Goal: Task Accomplishment & Management: Use online tool/utility

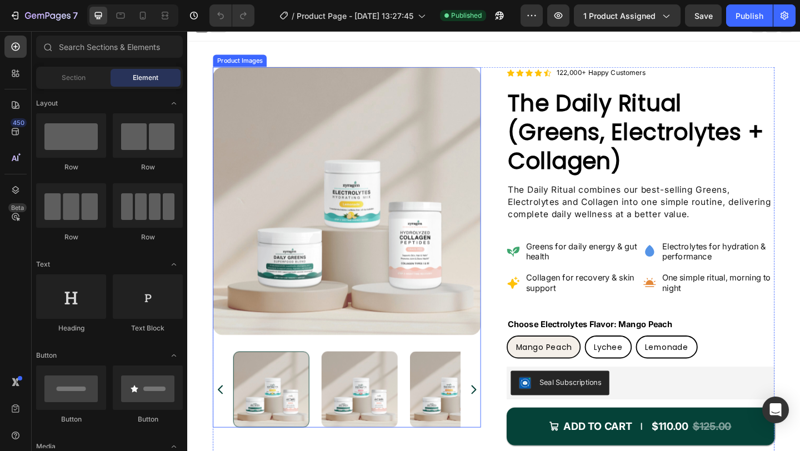
scroll to position [12, 0]
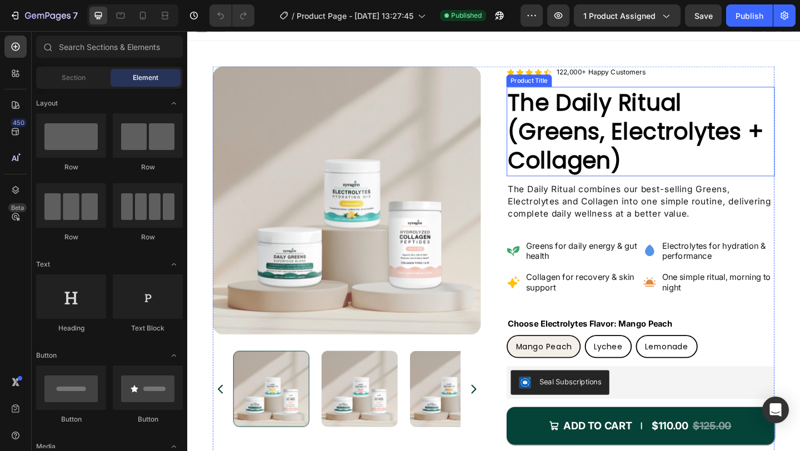
click at [604, 125] on h1 "The Daily Ritual (Greens, Electrolytes + Collagen)" at bounding box center [680, 141] width 292 height 98
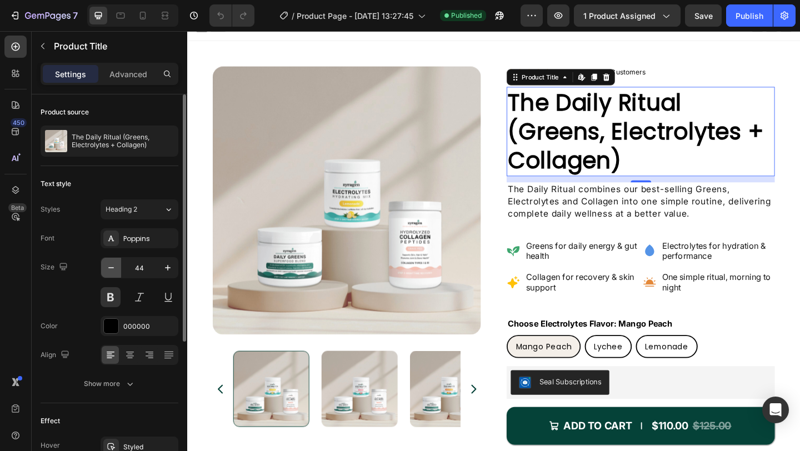
click at [113, 267] on icon "button" at bounding box center [111, 267] width 6 height 1
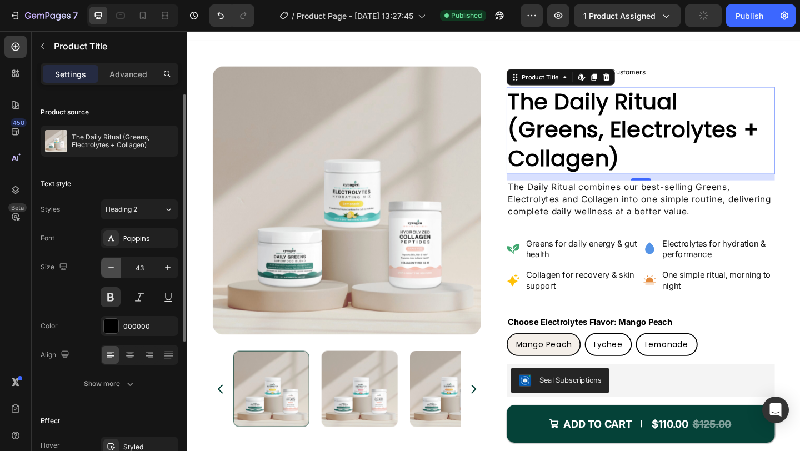
click at [113, 267] on icon "button" at bounding box center [111, 267] width 6 height 1
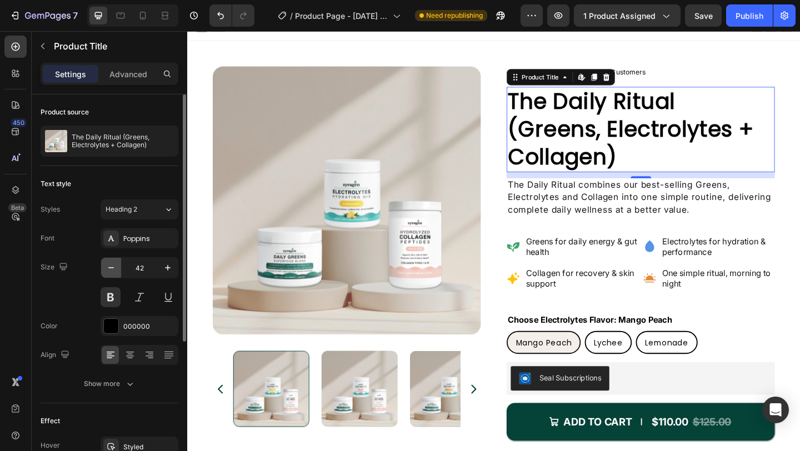
click at [113, 267] on icon "button" at bounding box center [111, 267] width 6 height 1
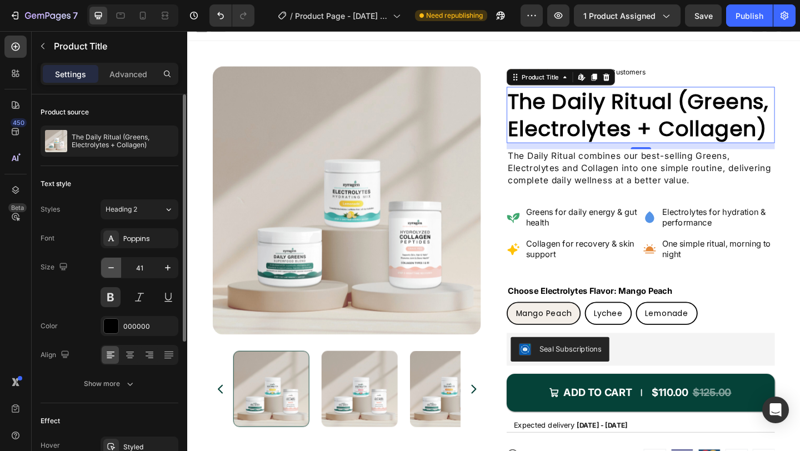
click at [113, 267] on icon "button" at bounding box center [111, 267] width 6 height 1
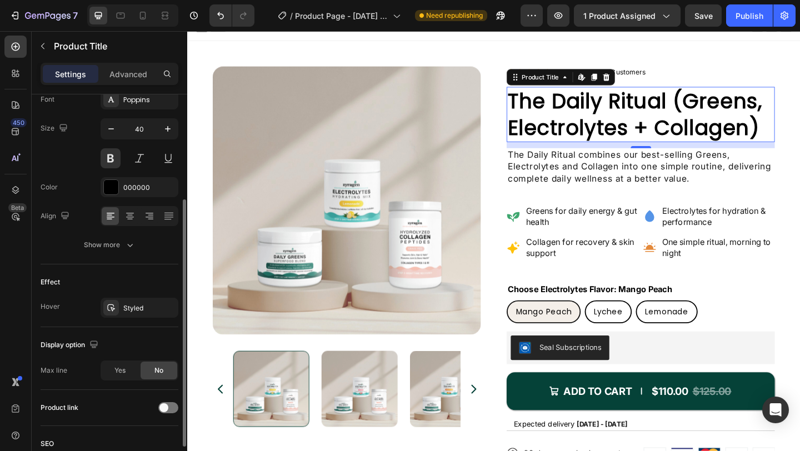
scroll to position [150, 0]
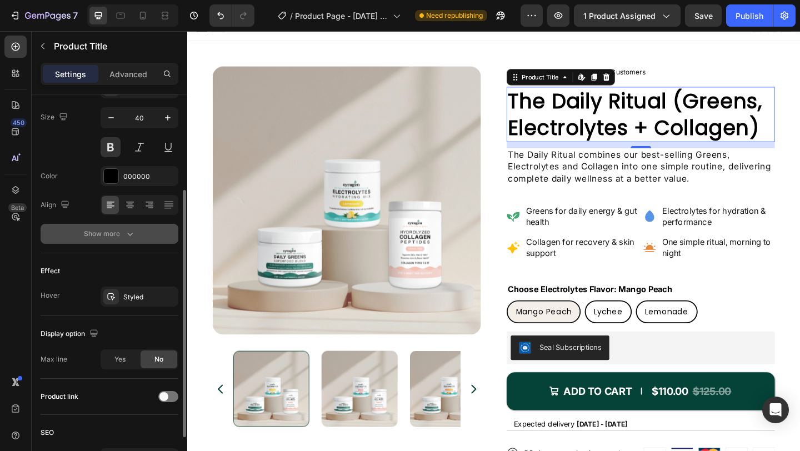
click at [126, 234] on icon "button" at bounding box center [129, 233] width 11 height 11
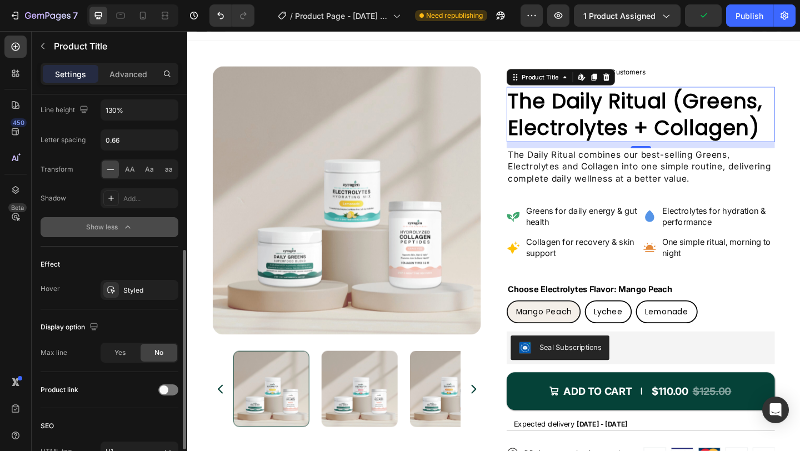
scroll to position [315, 0]
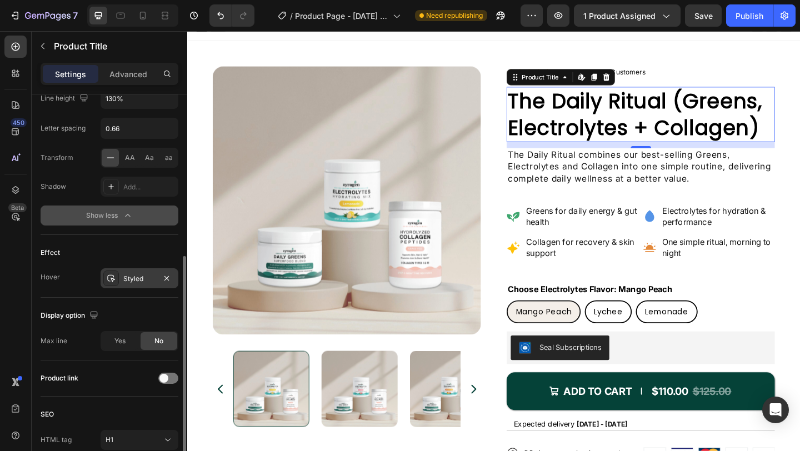
click at [138, 277] on div "Styled" at bounding box center [139, 279] width 32 height 10
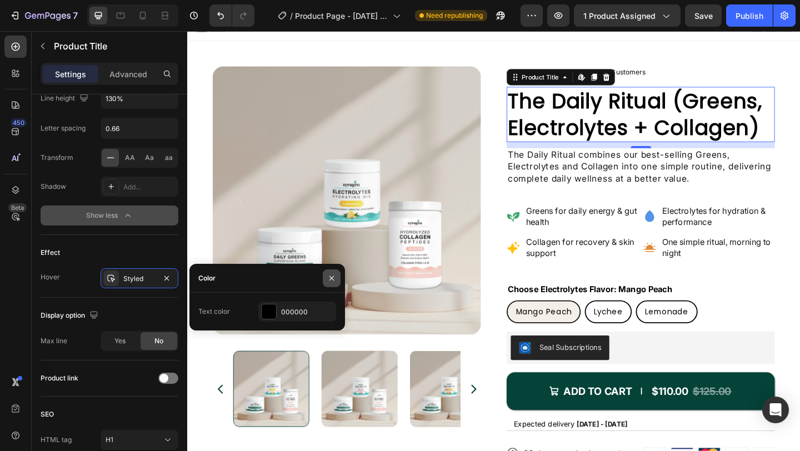
click at [330, 280] on icon "button" at bounding box center [331, 278] width 9 height 9
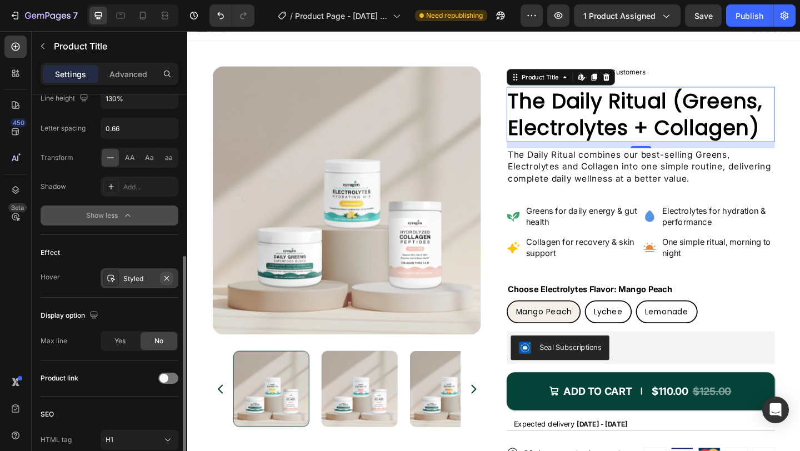
click at [166, 278] on icon "button" at bounding box center [166, 278] width 4 height 4
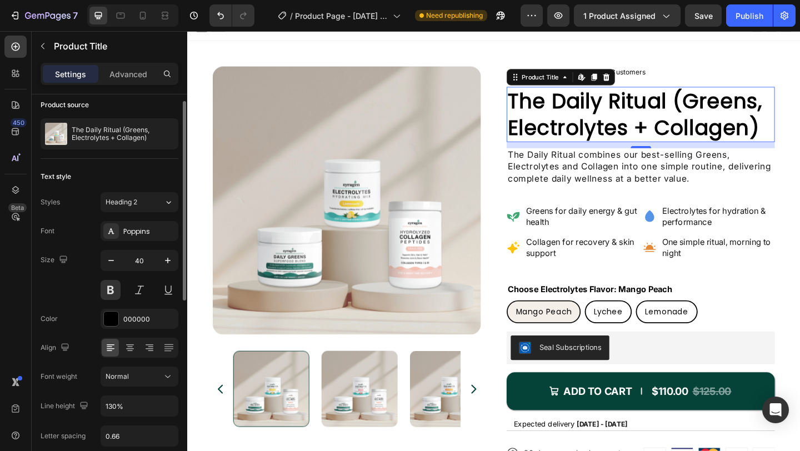
scroll to position [0, 0]
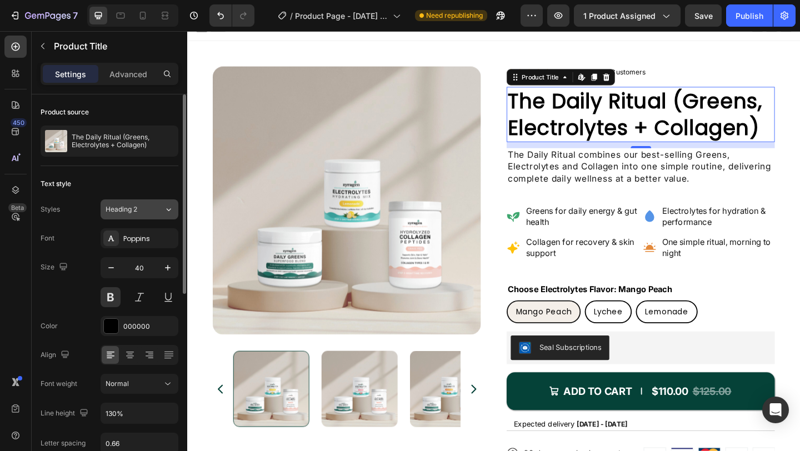
click at [164, 209] on icon at bounding box center [168, 209] width 9 height 11
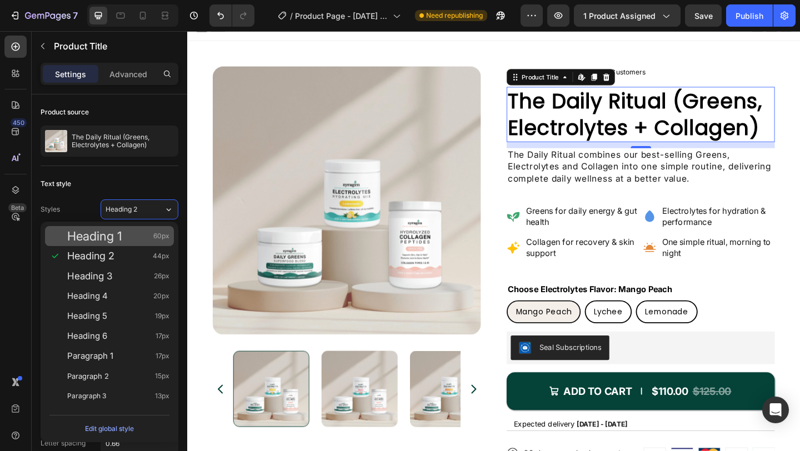
click at [107, 239] on span "Heading 1" at bounding box center [94, 236] width 55 height 11
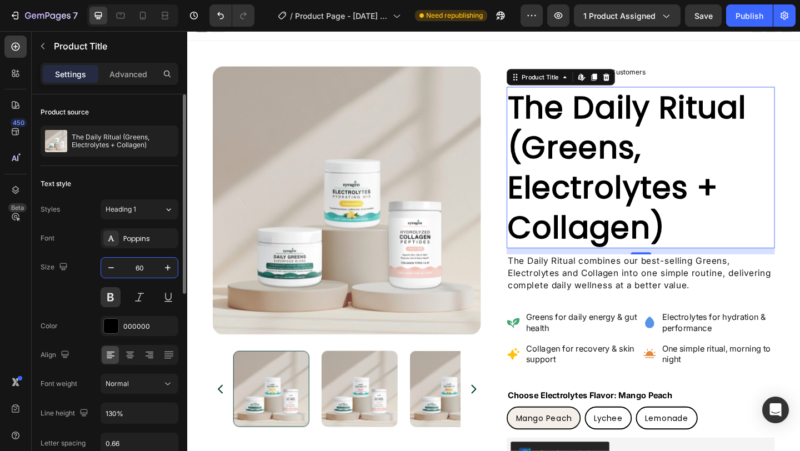
click at [141, 266] on input "60" at bounding box center [139, 268] width 37 height 20
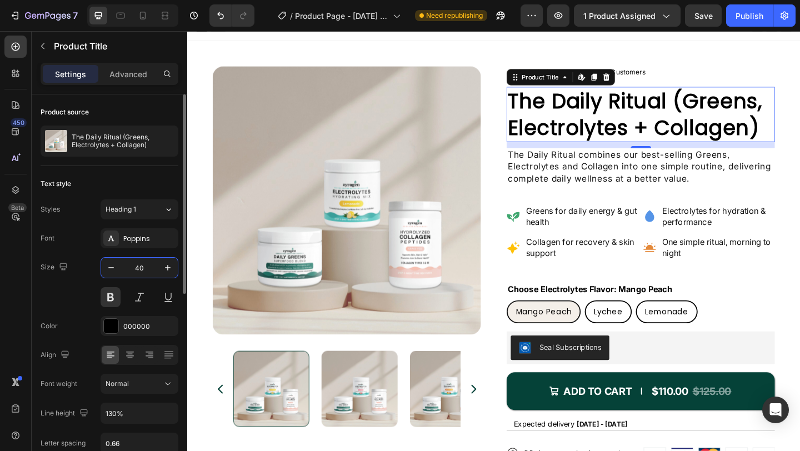
type input "40"
click at [63, 231] on div "Font Poppins" at bounding box center [110, 238] width 138 height 20
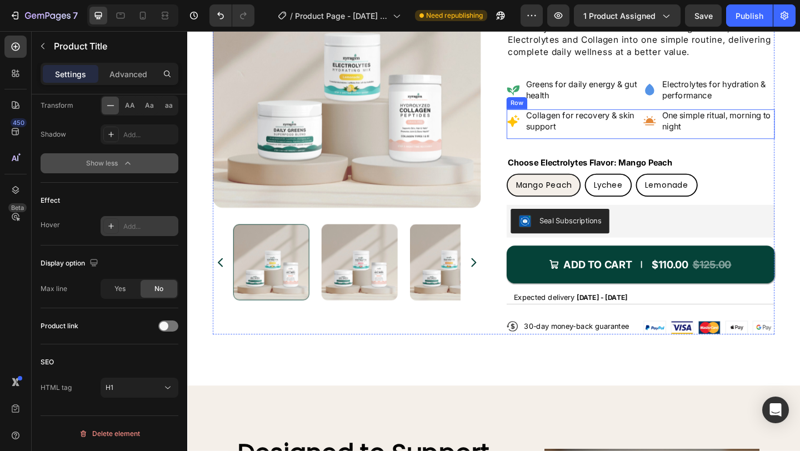
scroll to position [223, 0]
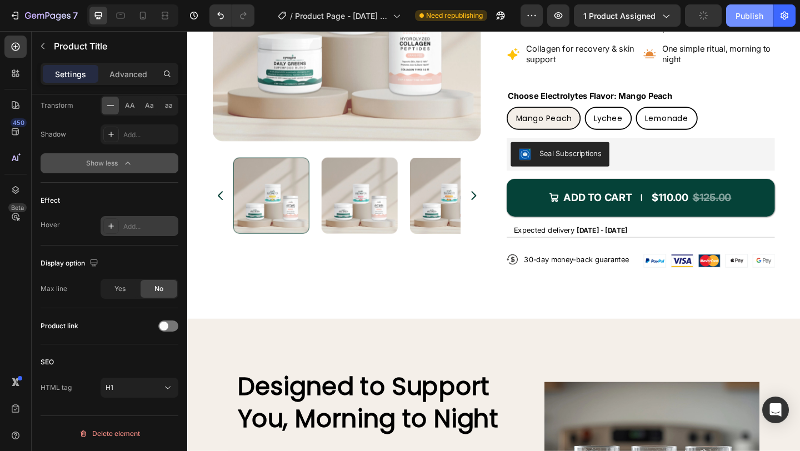
click at [742, 20] on div "Publish" at bounding box center [750, 16] width 28 height 12
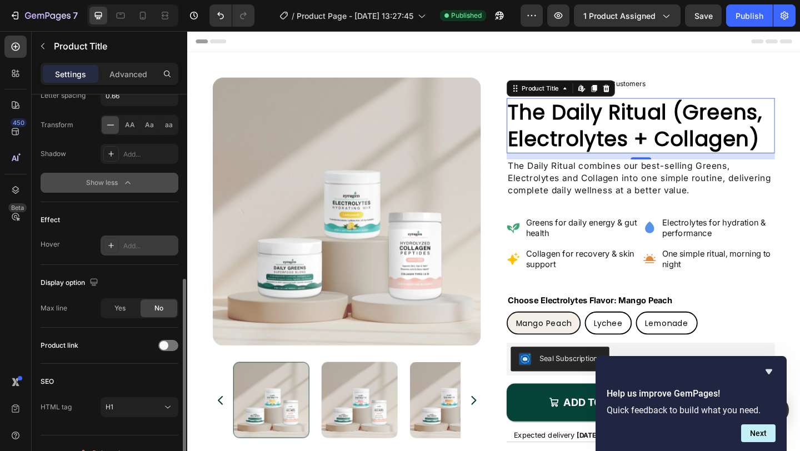
scroll to position [367, 0]
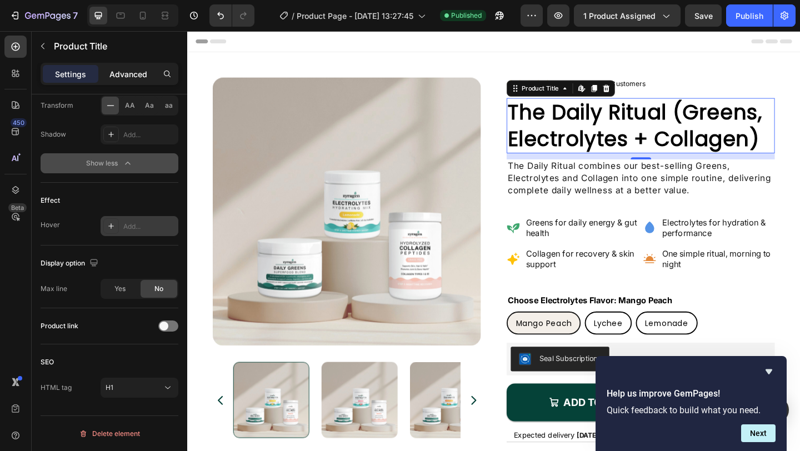
click at [141, 77] on p "Advanced" at bounding box center [128, 74] width 38 height 12
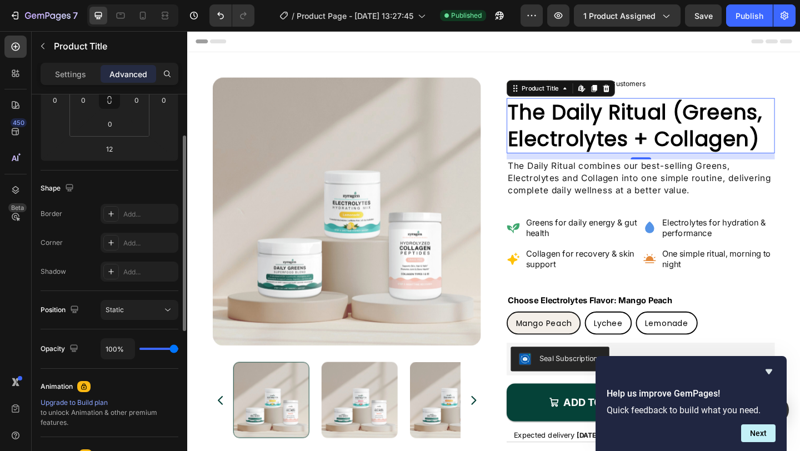
scroll to position [0, 0]
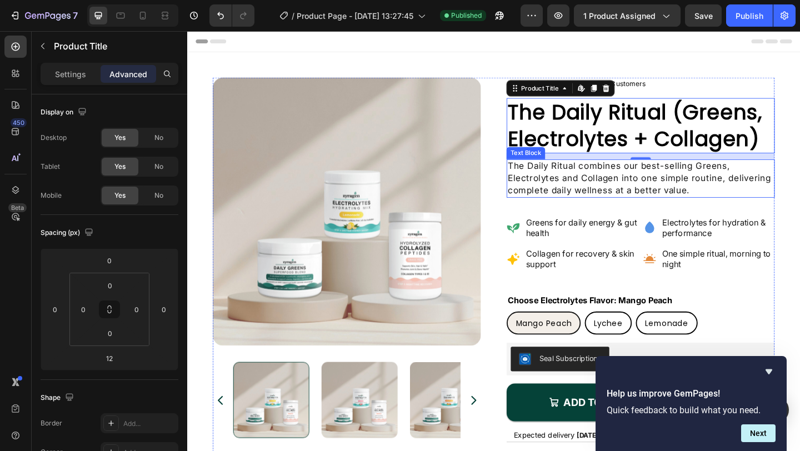
click at [639, 172] on p "The Daily Ritual combines our best-selling Greens, Electrolytes and Collagen in…" at bounding box center [680, 191] width 289 height 39
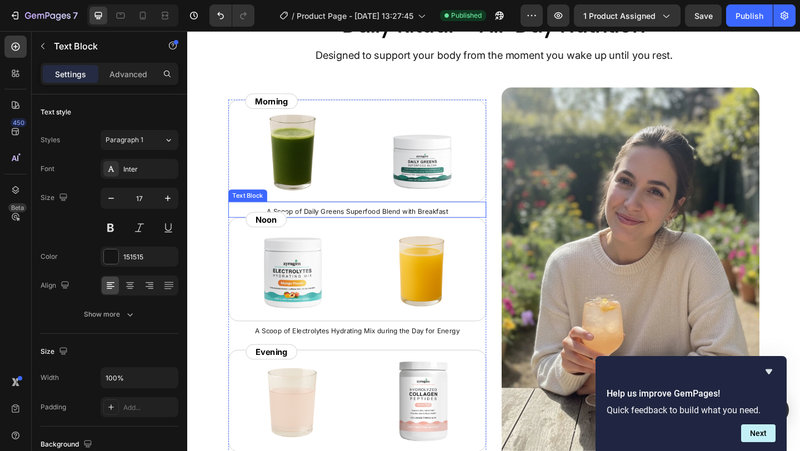
scroll to position [2329, 0]
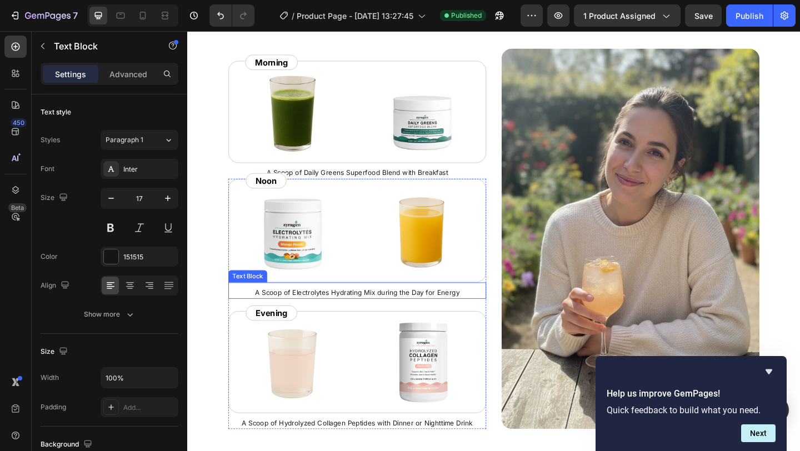
click at [369, 317] on p "A Scoop of Electrolytes Hydrating Mix during the Day for Energy" at bounding box center [372, 315] width 278 height 11
click at [128, 71] on p "Advanced" at bounding box center [128, 74] width 38 height 12
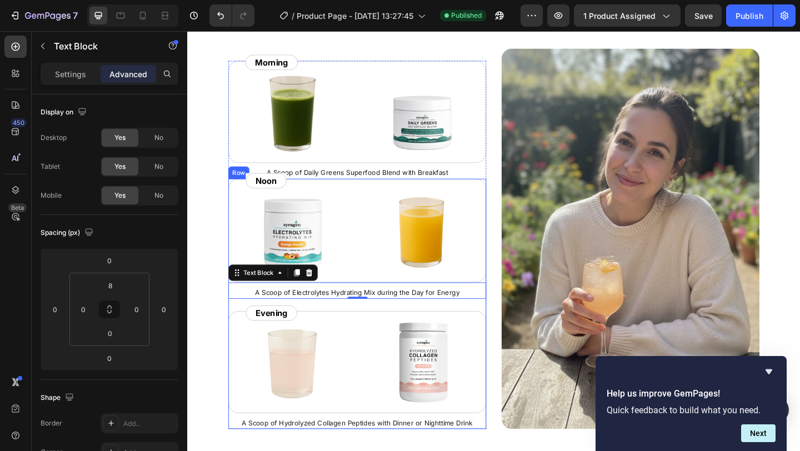
click at [355, 329] on div "Noon Text Block Row Image Image Row A Scoop of Electrolytes Hydrating Mix durin…" at bounding box center [372, 328] width 281 height 272
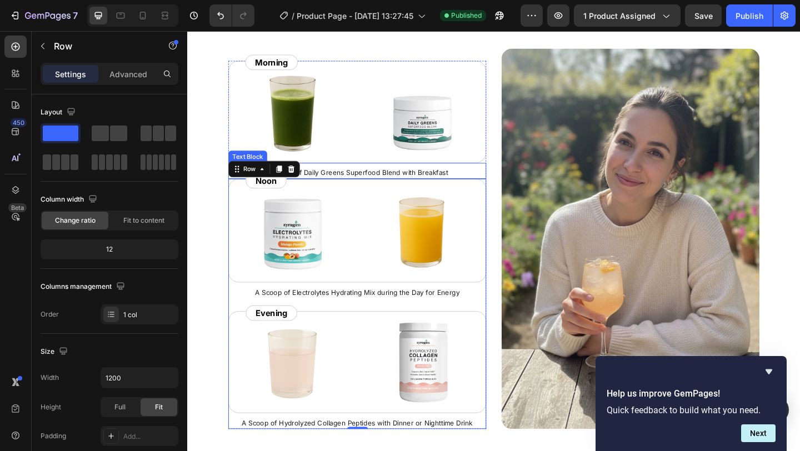
click at [422, 186] on span "A Scoop of Daily Greens Superfood Blend with Breakfast" at bounding box center [371, 185] width 197 height 9
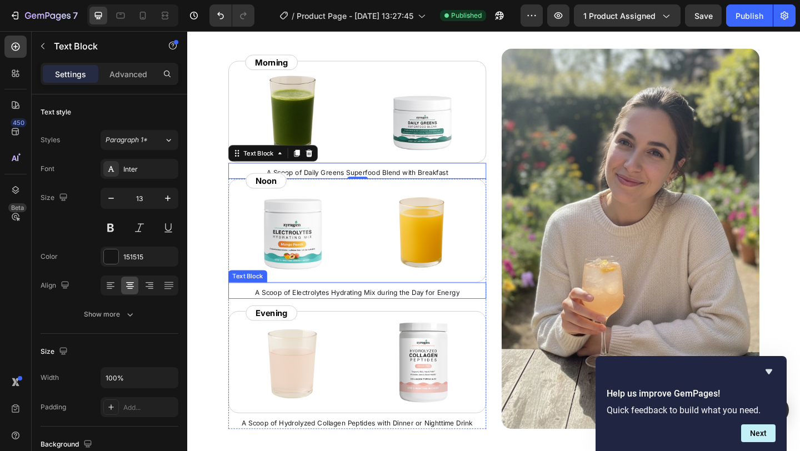
click at [367, 318] on p "A Scoop of Electrolytes Hydrating Mix during the Day for Energy" at bounding box center [372, 315] width 278 height 11
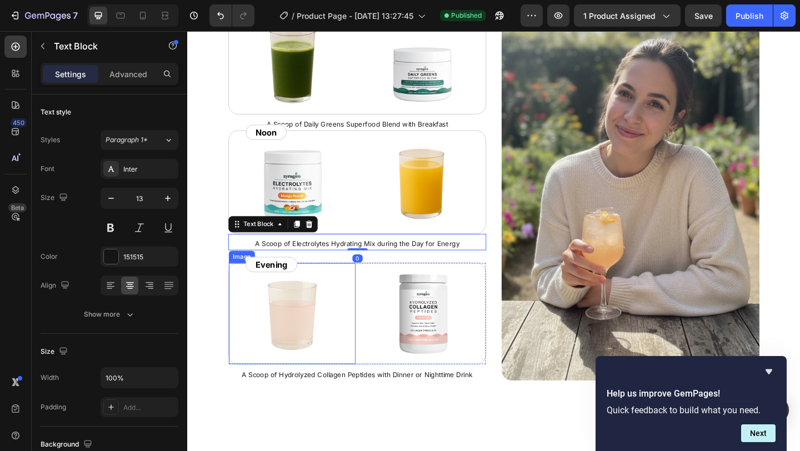
scroll to position [2398, 0]
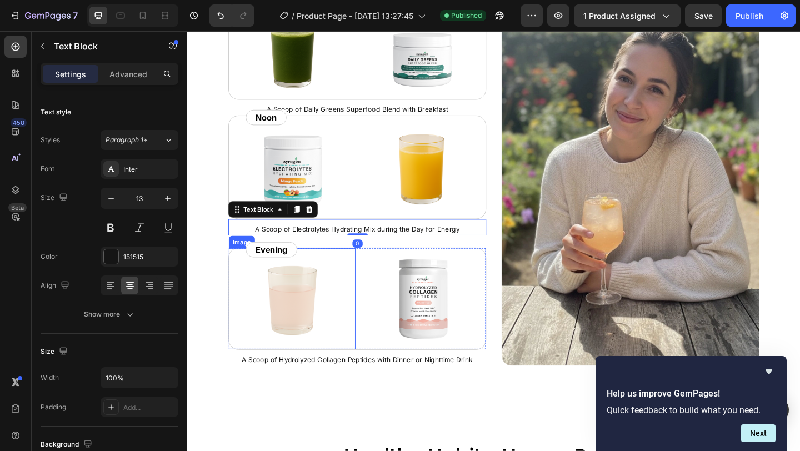
click at [363, 339] on div at bounding box center [301, 322] width 138 height 110
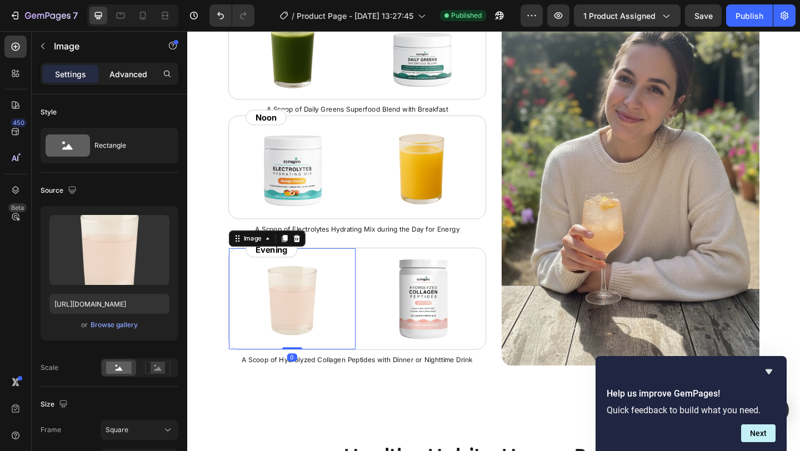
click at [129, 75] on p "Advanced" at bounding box center [128, 74] width 38 height 12
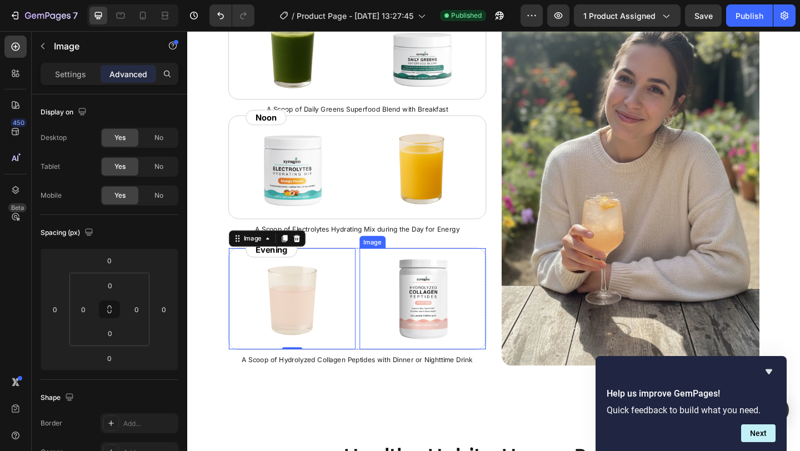
click at [383, 344] on div at bounding box center [443, 322] width 138 height 110
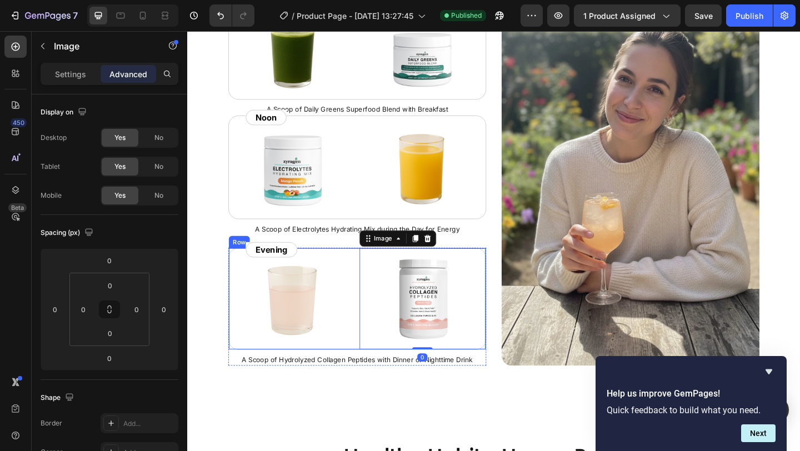
click at [371, 331] on div "Evening Text Block Row Image Image 0 Row" at bounding box center [372, 322] width 281 height 111
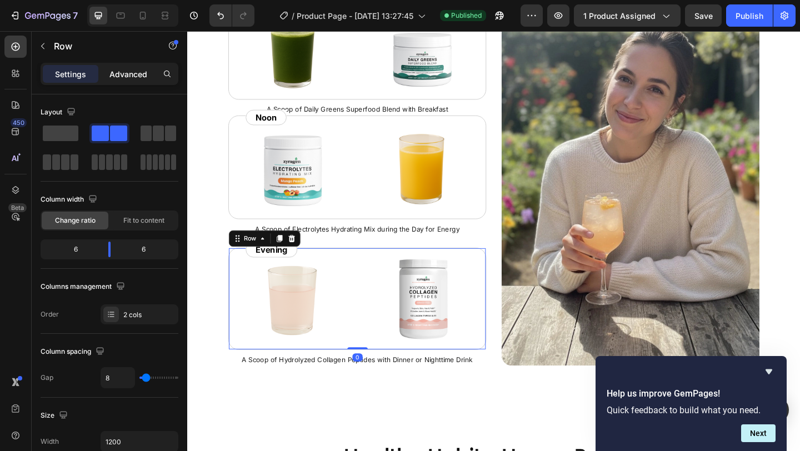
click at [127, 72] on p "Advanced" at bounding box center [128, 74] width 38 height 12
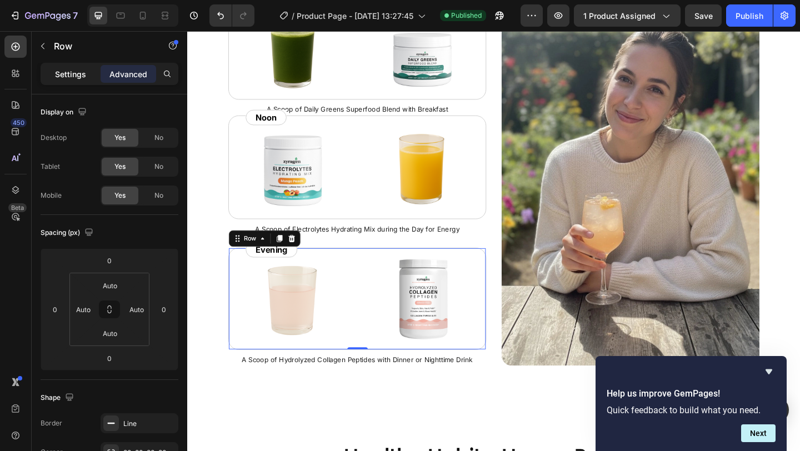
click at [72, 73] on p "Settings" at bounding box center [70, 74] width 31 height 12
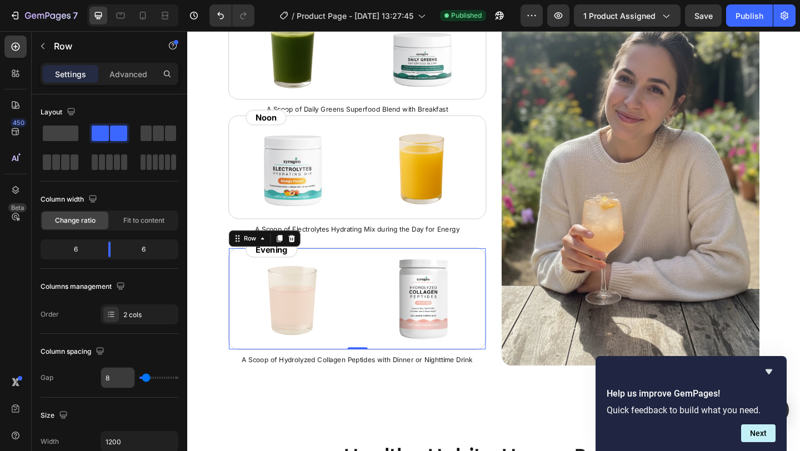
click at [117, 379] on input "8" at bounding box center [117, 378] width 33 height 20
type input "0"
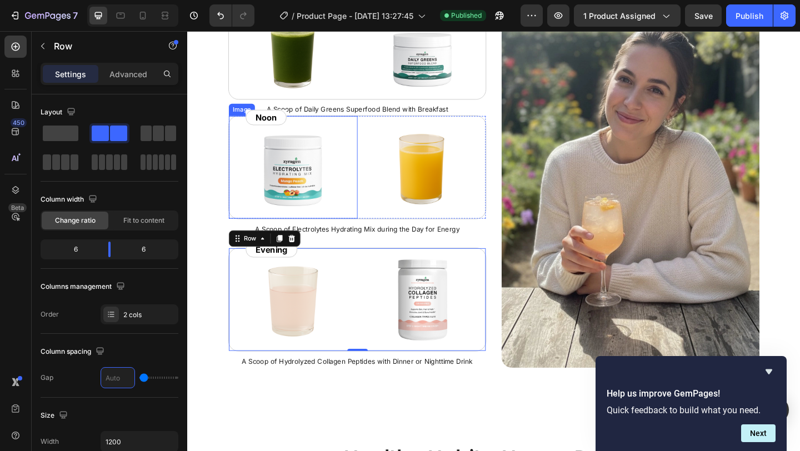
click at [234, 232] on div at bounding box center [302, 179] width 140 height 112
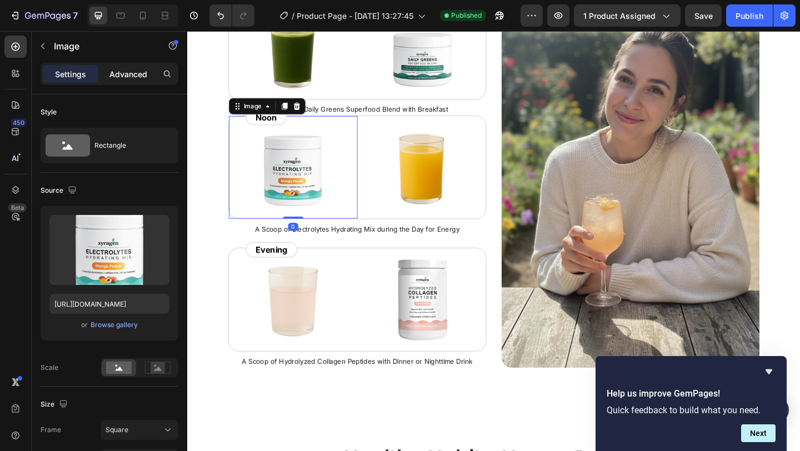
click at [141, 76] on p "Advanced" at bounding box center [128, 74] width 38 height 12
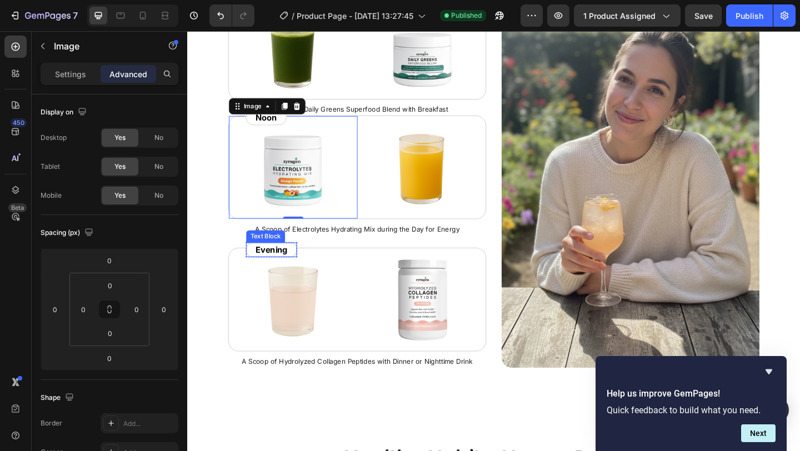
click at [291, 271] on p "Evening" at bounding box center [278, 268] width 35 height 13
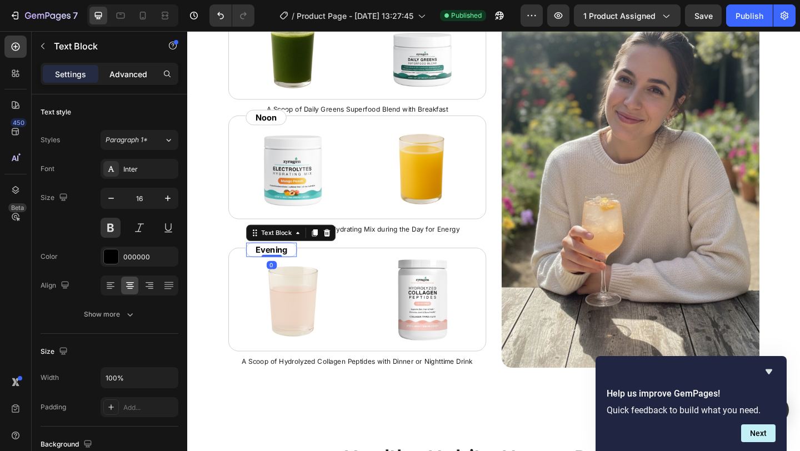
click at [136, 75] on p "Advanced" at bounding box center [128, 74] width 38 height 12
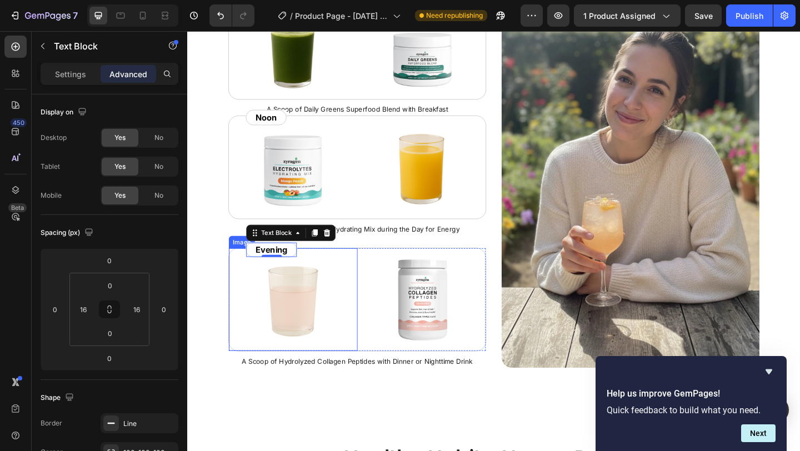
click at [368, 276] on div at bounding box center [302, 323] width 140 height 112
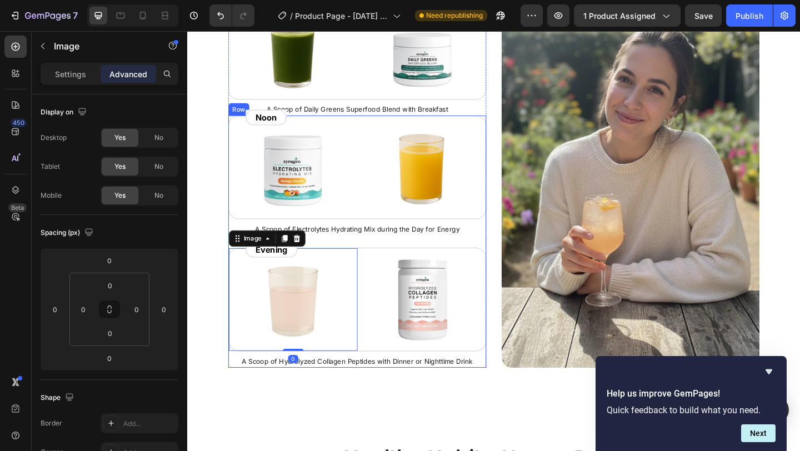
click at [372, 254] on div "Noon Text Block Row Image Image Row A Scoop of Electrolytes Hydrating Mix durin…" at bounding box center [372, 260] width 281 height 274
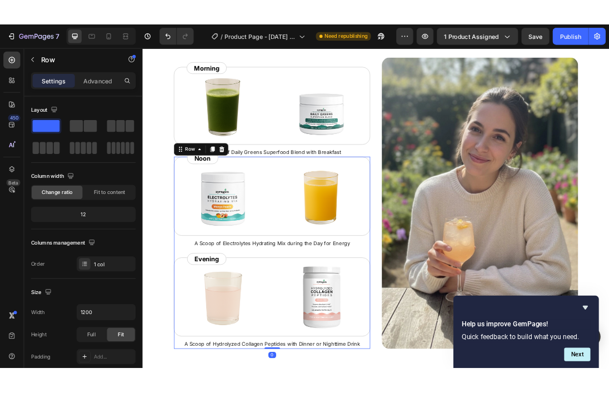
scroll to position [2334, 0]
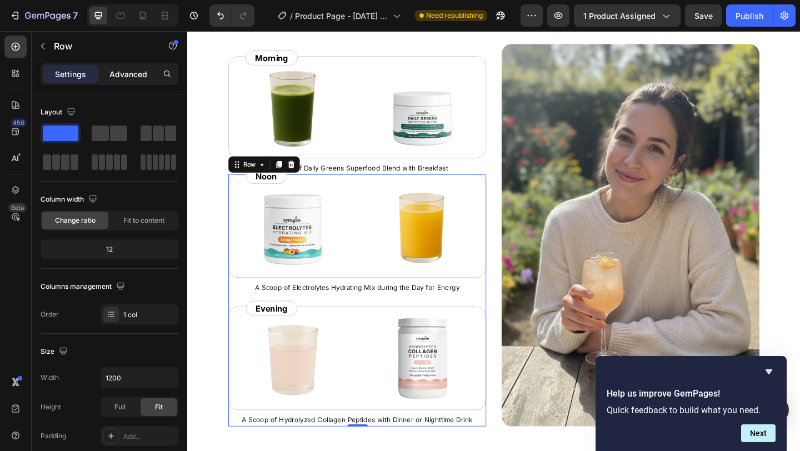
click at [131, 78] on p "Advanced" at bounding box center [128, 74] width 38 height 12
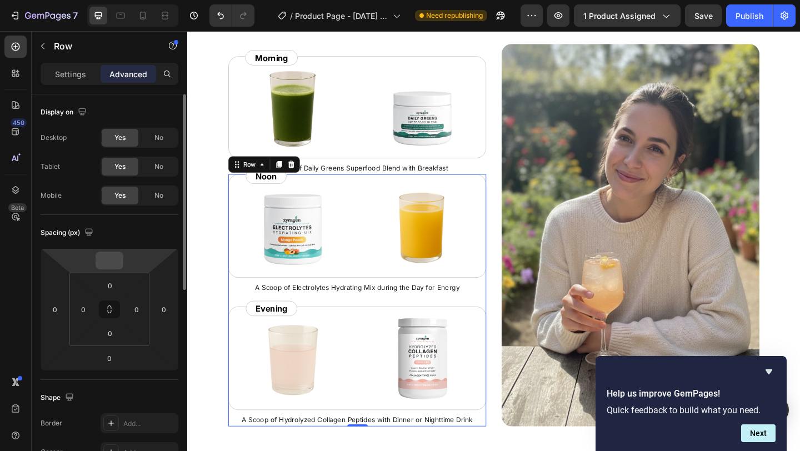
click at [112, 259] on input "number" at bounding box center [109, 260] width 22 height 17
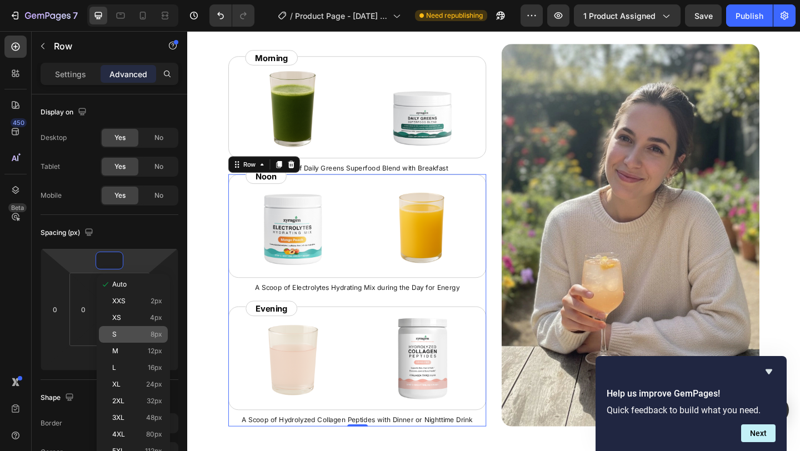
click at [129, 334] on p "S 8px" at bounding box center [137, 335] width 50 height 8
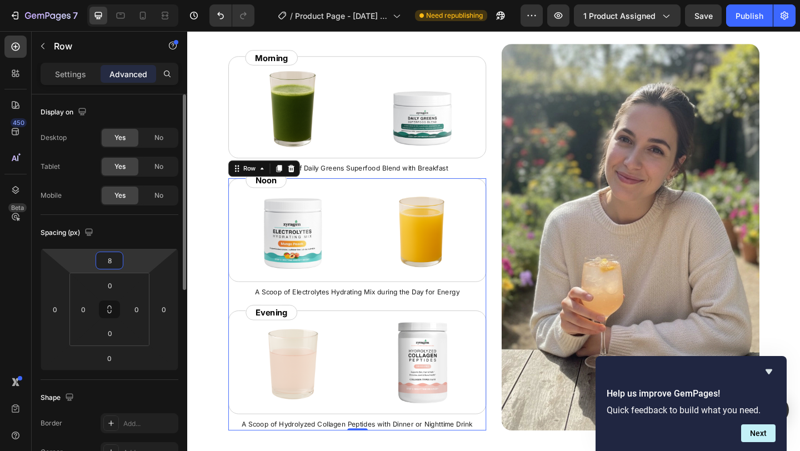
click at [109, 263] on input "8" at bounding box center [109, 260] width 22 height 17
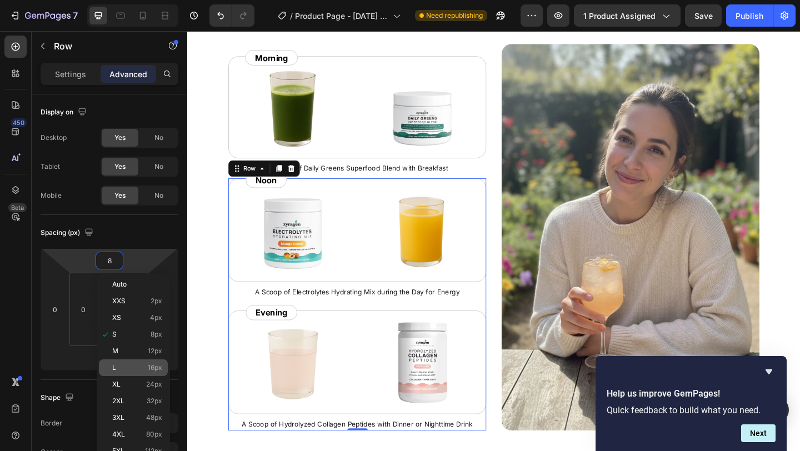
click at [119, 368] on p "L 16px" at bounding box center [137, 368] width 50 height 8
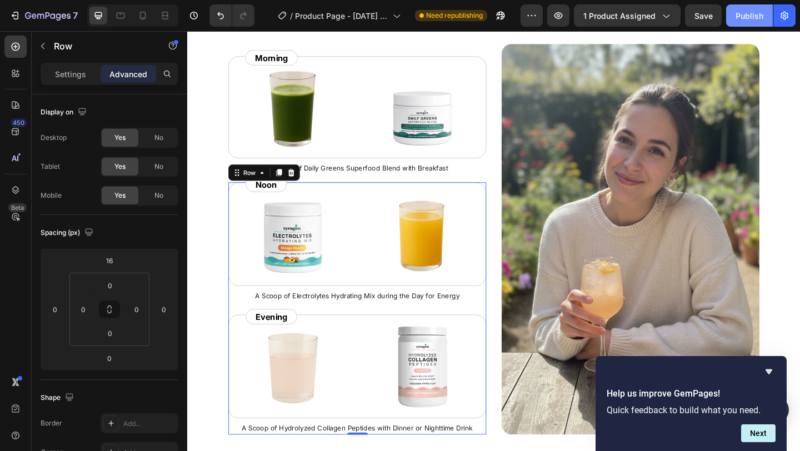
click at [750, 17] on div "Publish" at bounding box center [750, 16] width 28 height 12
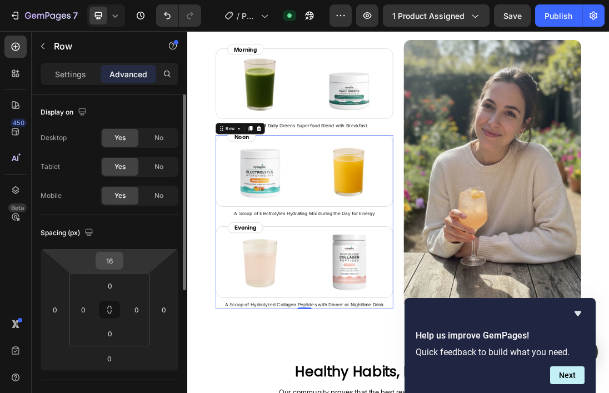
click at [112, 263] on input "16" at bounding box center [109, 260] width 22 height 17
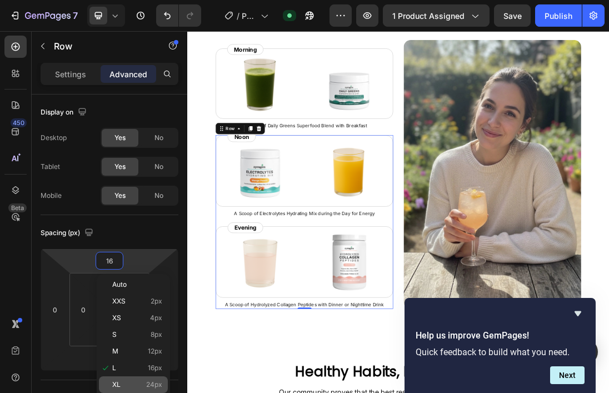
click at [121, 381] on p "XL 24px" at bounding box center [137, 385] width 50 height 8
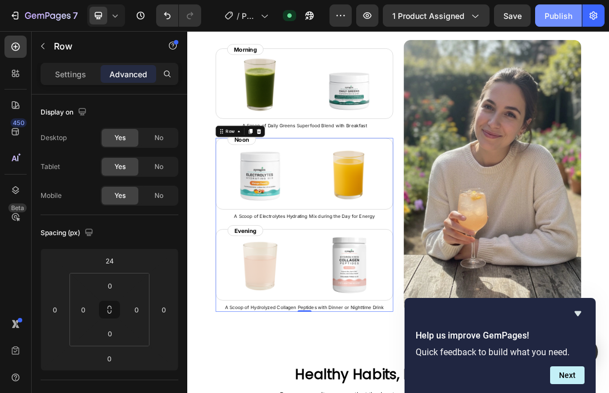
click at [567, 18] on div "Publish" at bounding box center [558, 16] width 28 height 12
click at [118, 14] on icon at bounding box center [114, 15] width 11 height 11
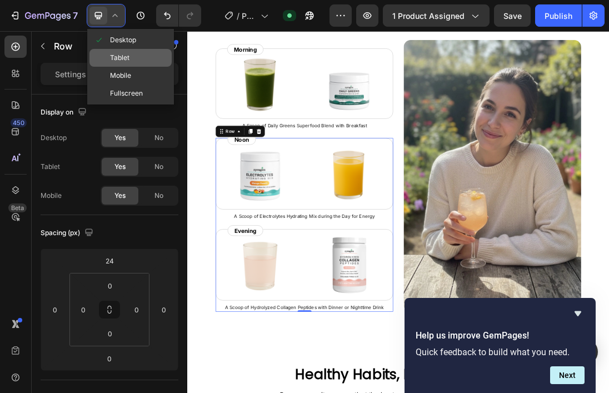
click at [98, 59] on span at bounding box center [98, 57] width 9 height 9
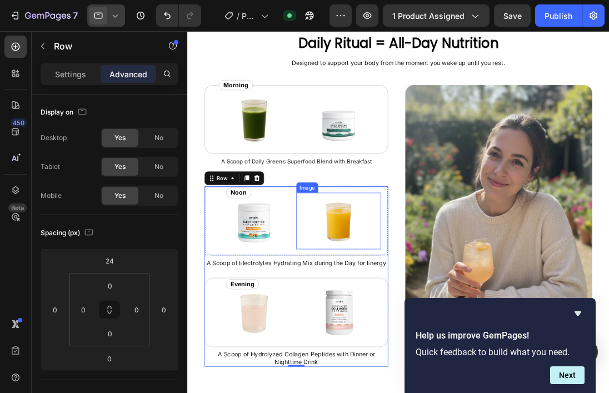
scroll to position [2258, 0]
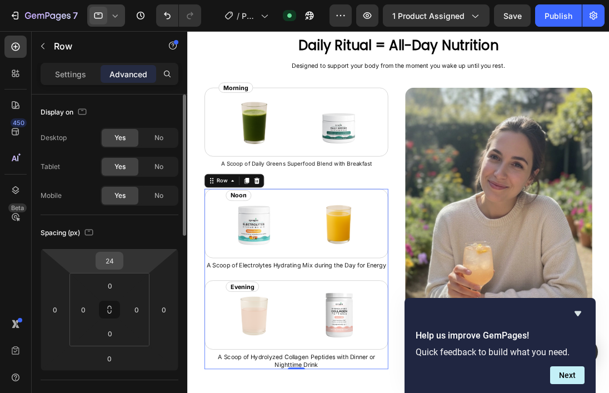
click at [118, 261] on input "24" at bounding box center [109, 260] width 22 height 17
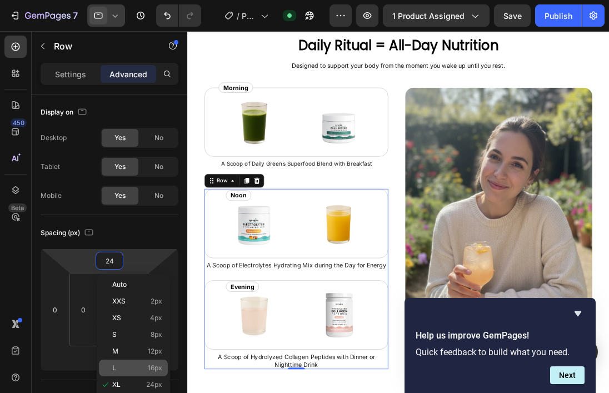
click at [114, 369] on span "L" at bounding box center [114, 368] width 4 height 8
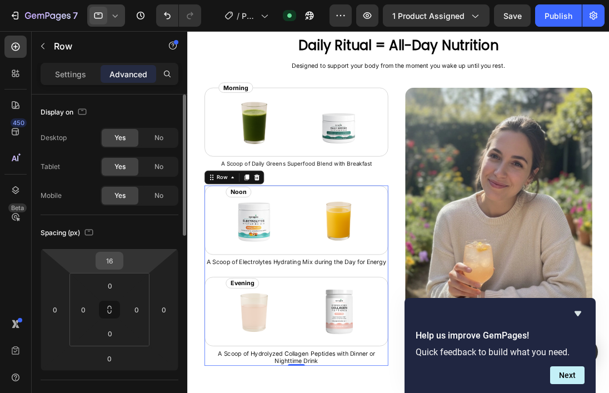
click at [109, 263] on input "16" at bounding box center [109, 260] width 22 height 17
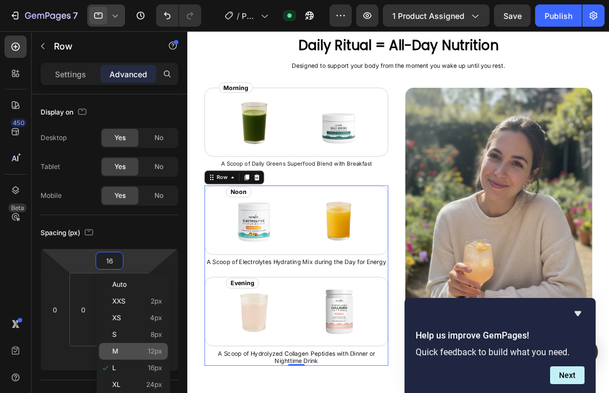
click at [113, 348] on span "M" at bounding box center [115, 351] width 6 height 8
type input "12"
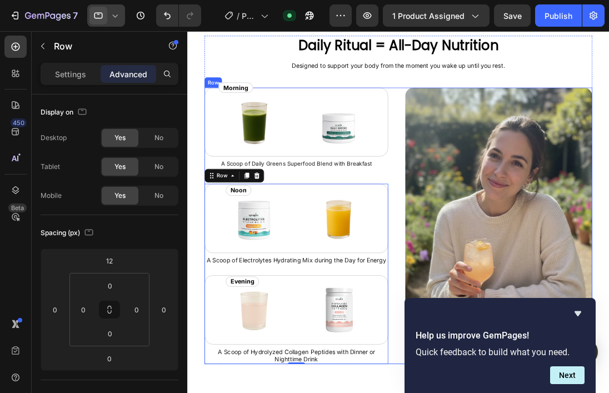
click at [469, 203] on div "Image Image Row A Scoop of Daily Greens Superfood Blend with Breakfast Text Blo…" at bounding box center [462, 286] width 507 height 362
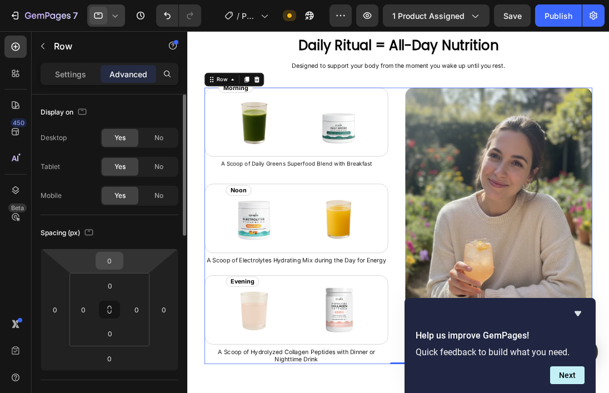
click at [111, 262] on input "0" at bounding box center [109, 260] width 22 height 17
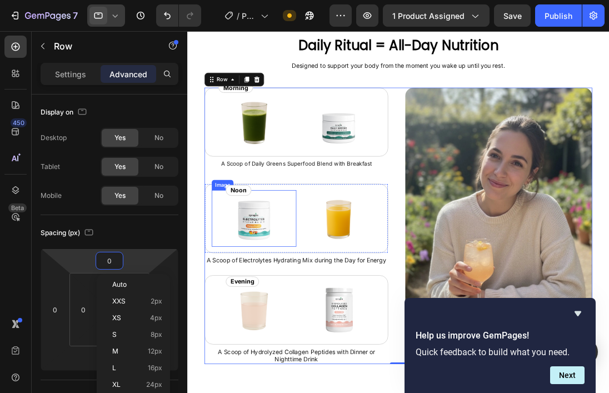
click at [309, 268] on div at bounding box center [274, 276] width 111 height 74
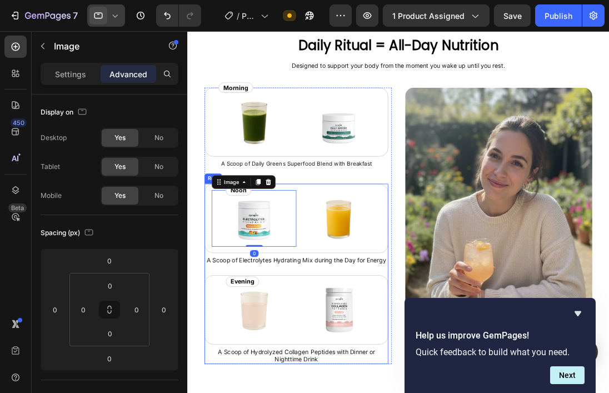
click at [341, 343] on div "Noon Text Block Row Image 0 Image Row A Scoop of Electrolytes Hydrating Mix dur…" at bounding box center [329, 349] width 240 height 236
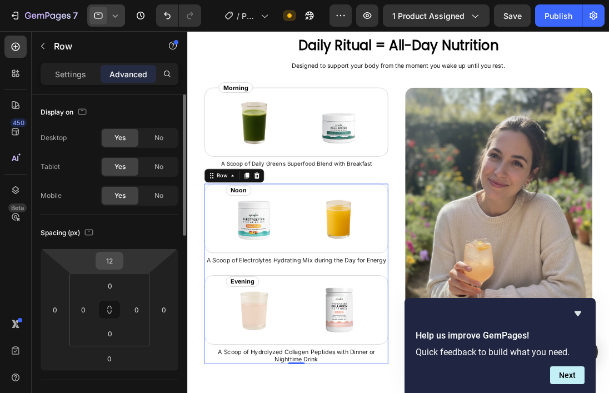
click at [119, 265] on input "12" at bounding box center [109, 260] width 22 height 17
type input "0"
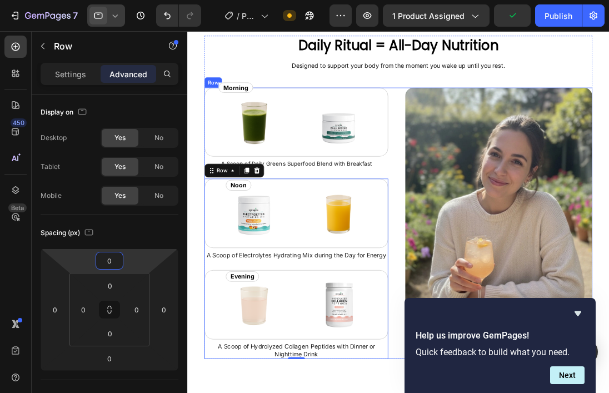
click at [466, 264] on div "Image Image Row A Scoop of Daily Greens Superfood Blend with Breakfast Text Blo…" at bounding box center [462, 282] width 507 height 355
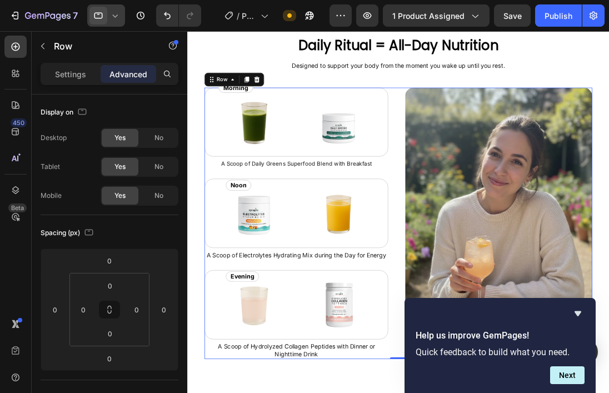
click at [120, 17] on icon at bounding box center [114, 15] width 11 height 11
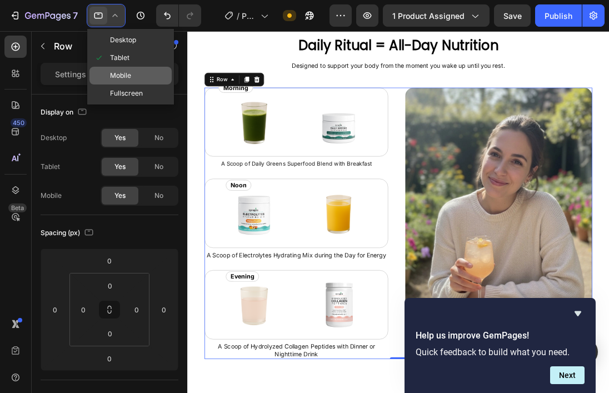
click at [112, 77] on span "Mobile" at bounding box center [120, 75] width 21 height 11
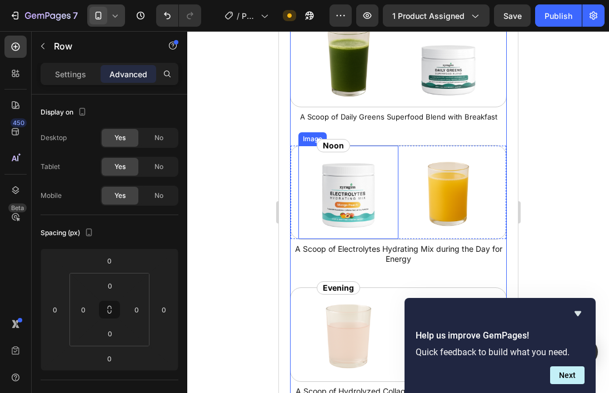
scroll to position [2351, 0]
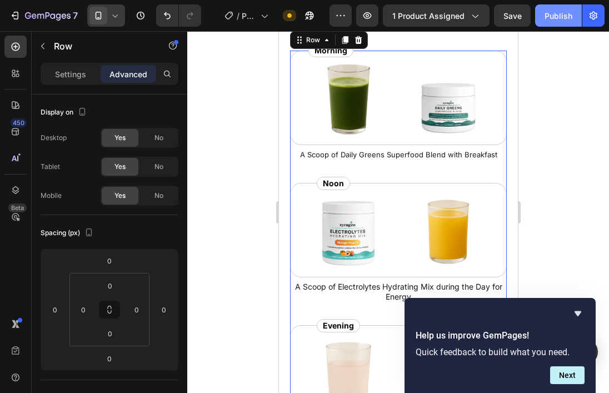
click at [553, 18] on div "Publish" at bounding box center [558, 16] width 28 height 12
click at [120, 14] on icon at bounding box center [114, 15] width 11 height 11
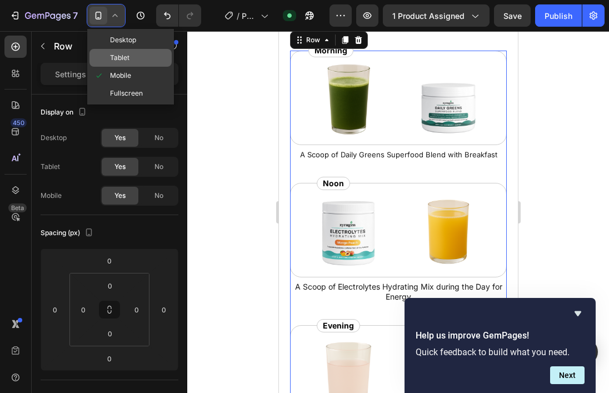
click at [118, 58] on span "Tablet" at bounding box center [119, 57] width 19 height 11
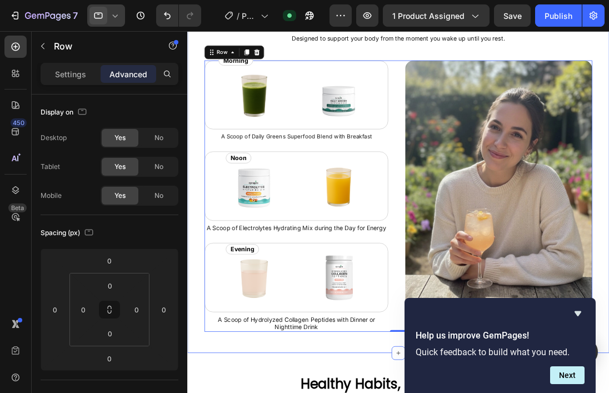
scroll to position [2293, 0]
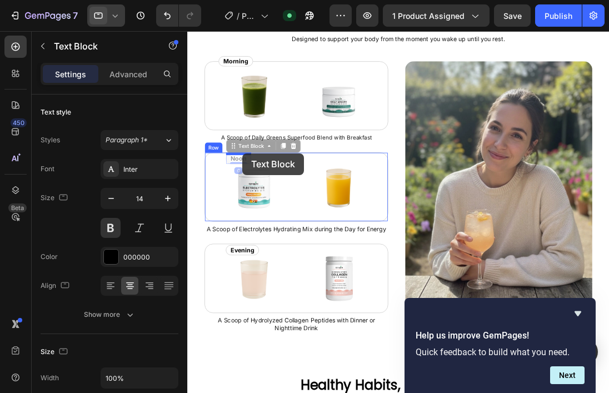
drag, startPoint x: 259, startPoint y: 198, endPoint x: 259, endPoint y: 191, distance: 7.2
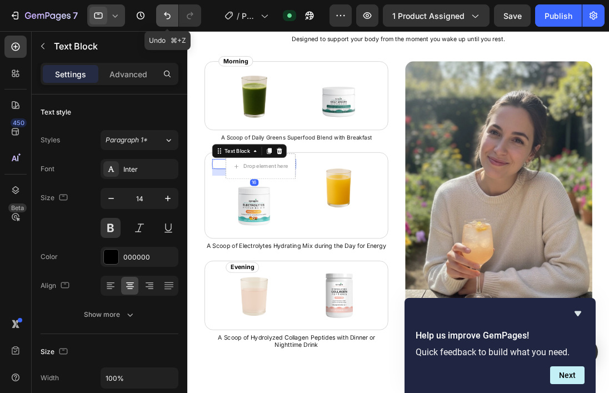
click at [167, 25] on button "Undo/Redo" at bounding box center [167, 15] width 22 height 22
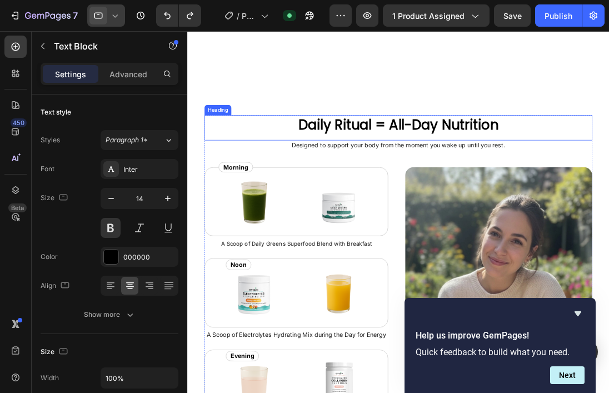
scroll to position [2172, 0]
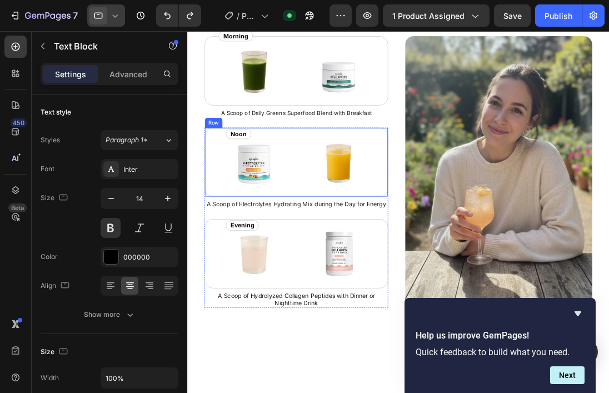
click at [278, 158] on div "Noon Text Block Row Image Image Row" at bounding box center [329, 202] width 240 height 91
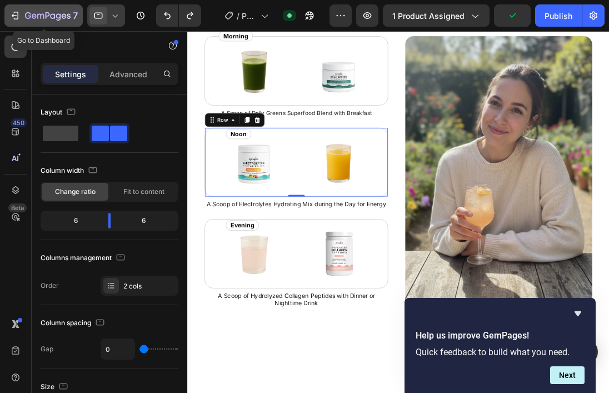
click at [15, 18] on icon "button" at bounding box center [14, 15] width 11 height 11
